Goal: Task Accomplishment & Management: Use online tool/utility

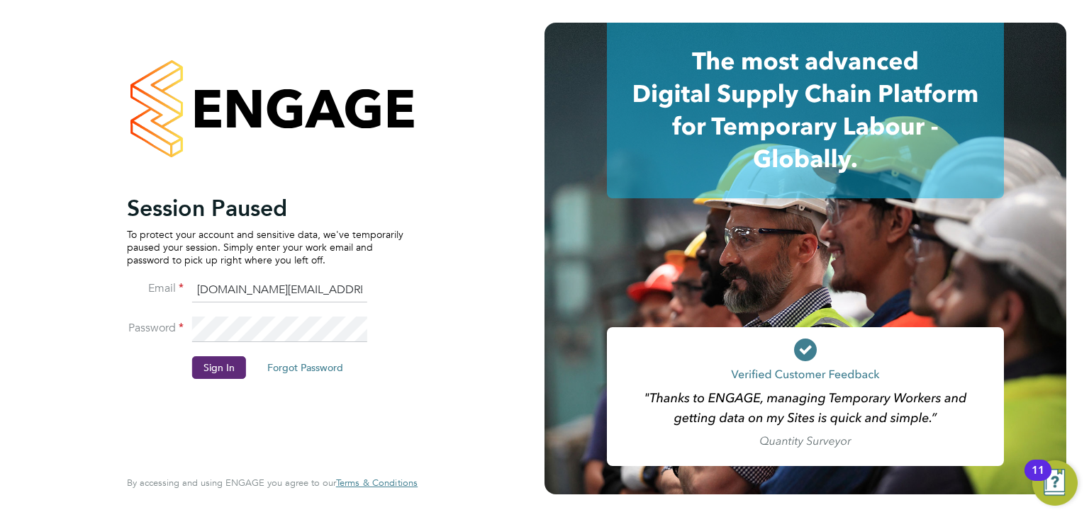
click at [253, 270] on ng-template "Session Paused To protect your account and sensitive data, we've temporarily pa…" at bounding box center [265, 293] width 276 height 199
click at [261, 292] on input "ryan.smart@buildrec.com" at bounding box center [279, 291] width 175 height 26
type input "[PERSON_NAME][EMAIL_ADDRESS][PERSON_NAME][DOMAIN_NAME]"
click at [232, 368] on button "Sign In" at bounding box center [219, 368] width 54 height 23
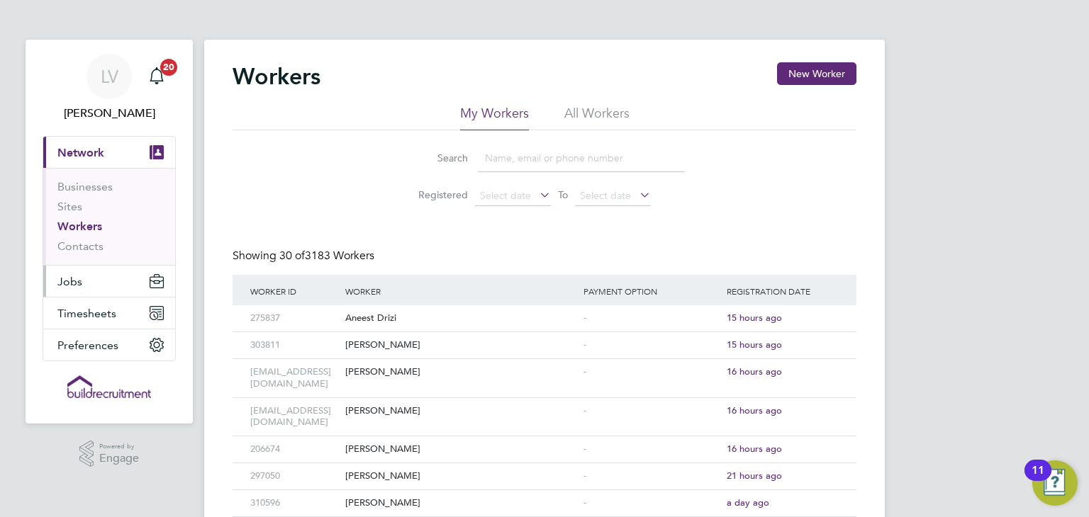
click at [141, 286] on button "Jobs" at bounding box center [109, 281] width 132 height 31
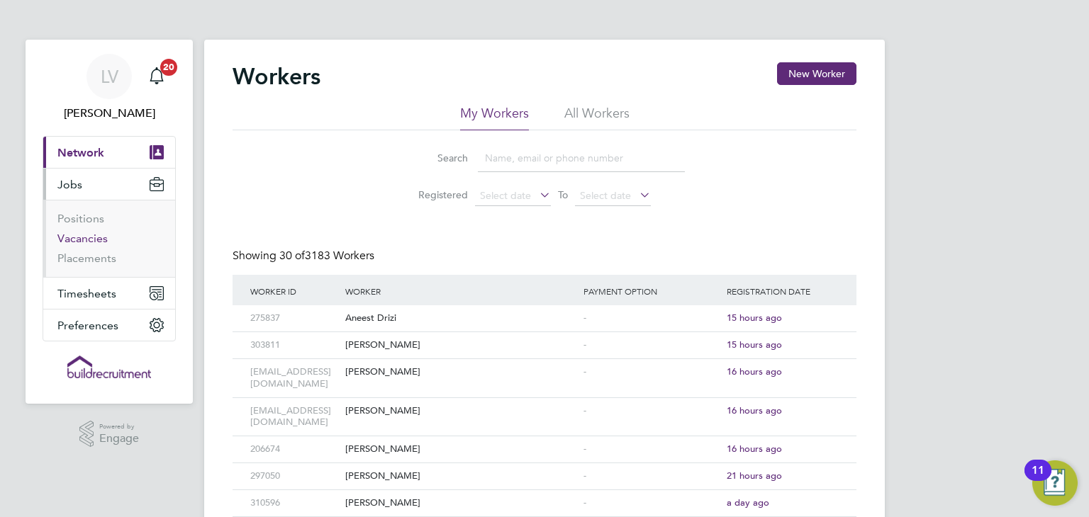
click at [94, 239] on link "Vacancies" at bounding box center [82, 238] width 50 height 13
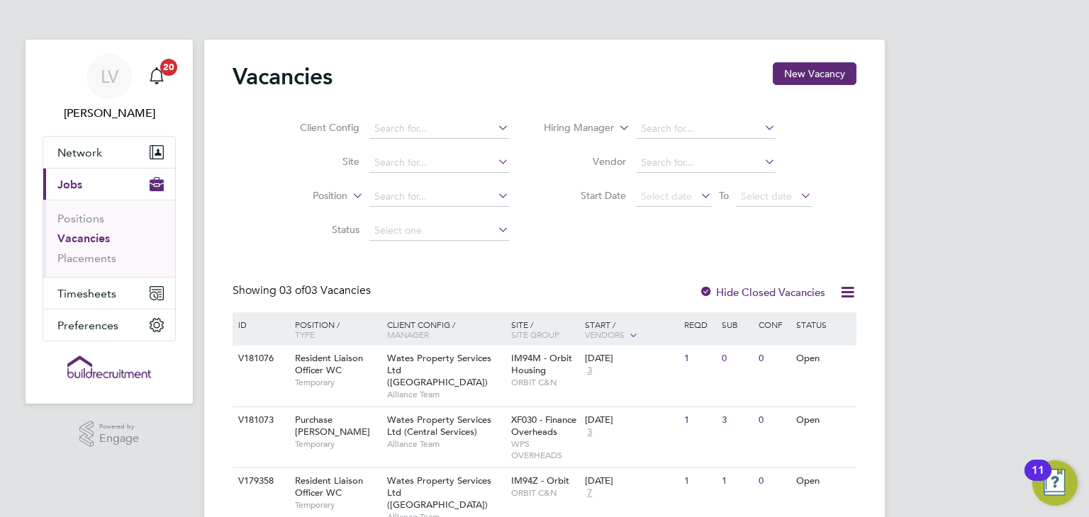
scroll to position [40, 0]
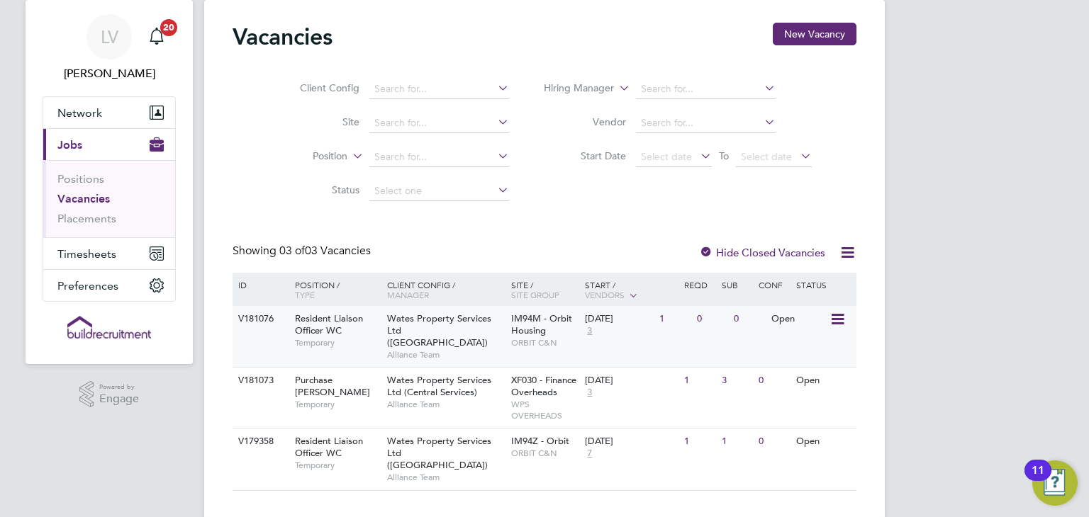
click at [488, 335] on div "Wates Property Services Ltd (Central & North) Alliance Team" at bounding box center [445, 336] width 124 height 61
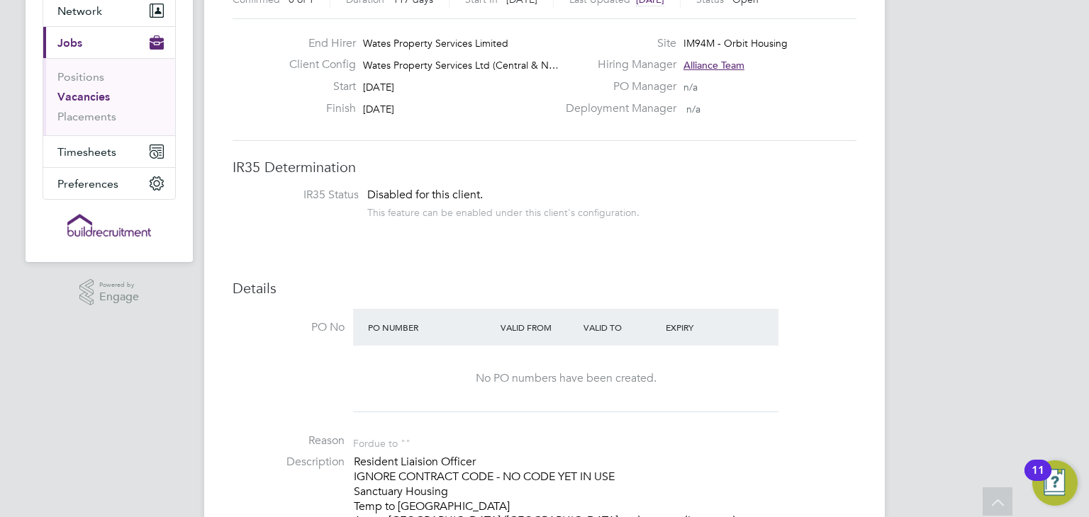
scroll to position [71, 0]
